Goal: Browse casually

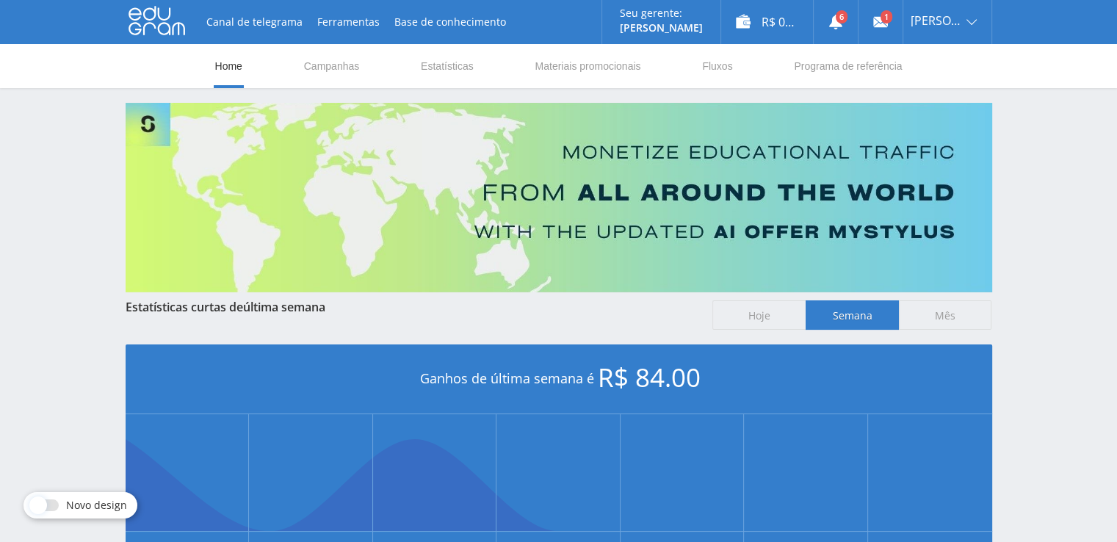
click at [159, 16] on use at bounding box center [156, 21] width 57 height 29
click at [164, 12] on icon at bounding box center [156, 20] width 57 height 29
